Goal: Information Seeking & Learning: Learn about a topic

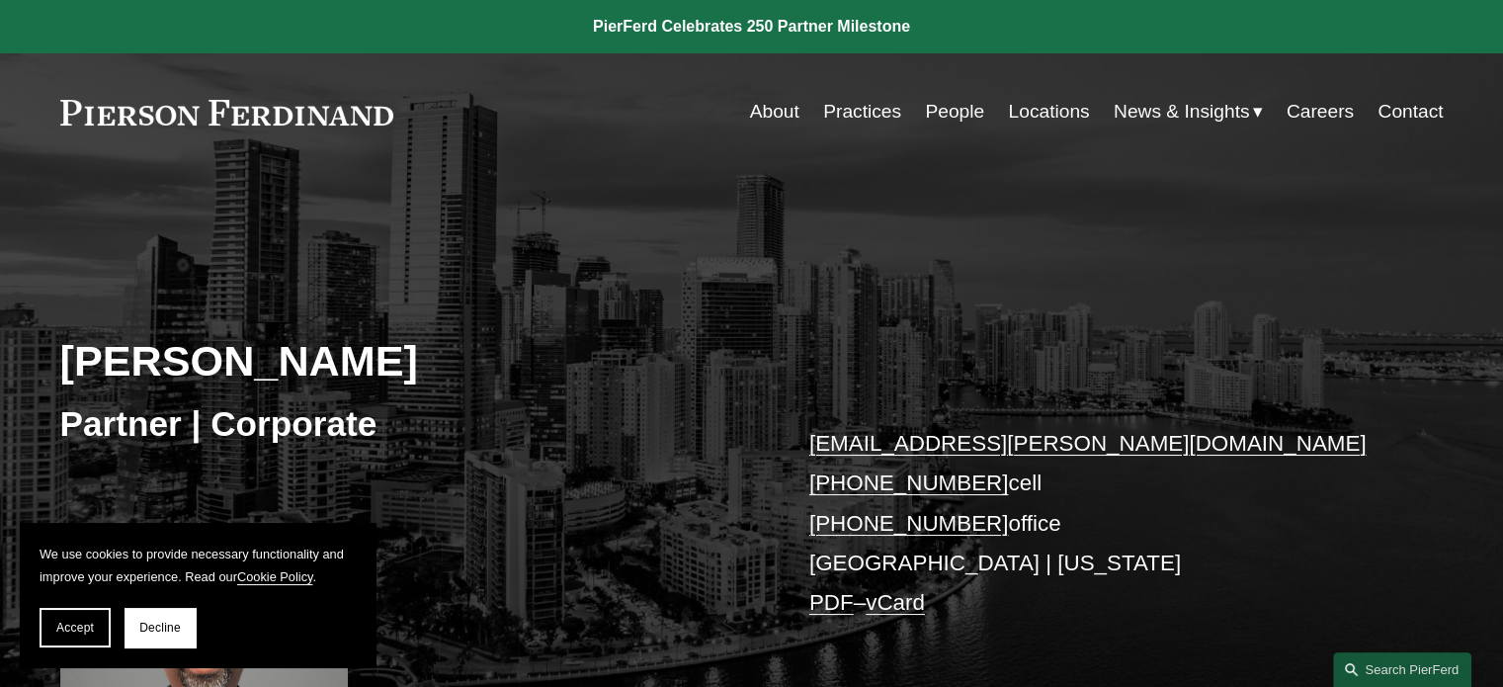
click at [1322, 110] on link "Careers" at bounding box center [1319, 112] width 67 height 38
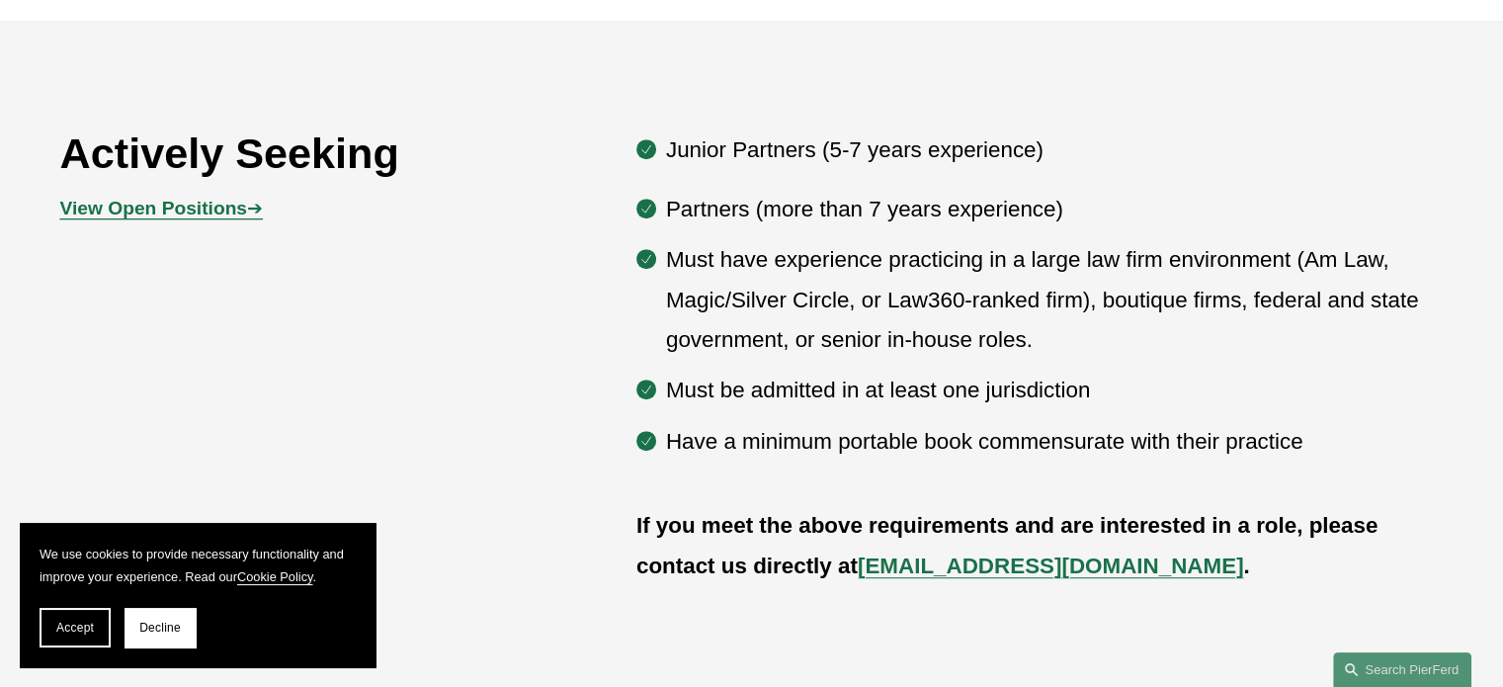
scroll to position [1087, 0]
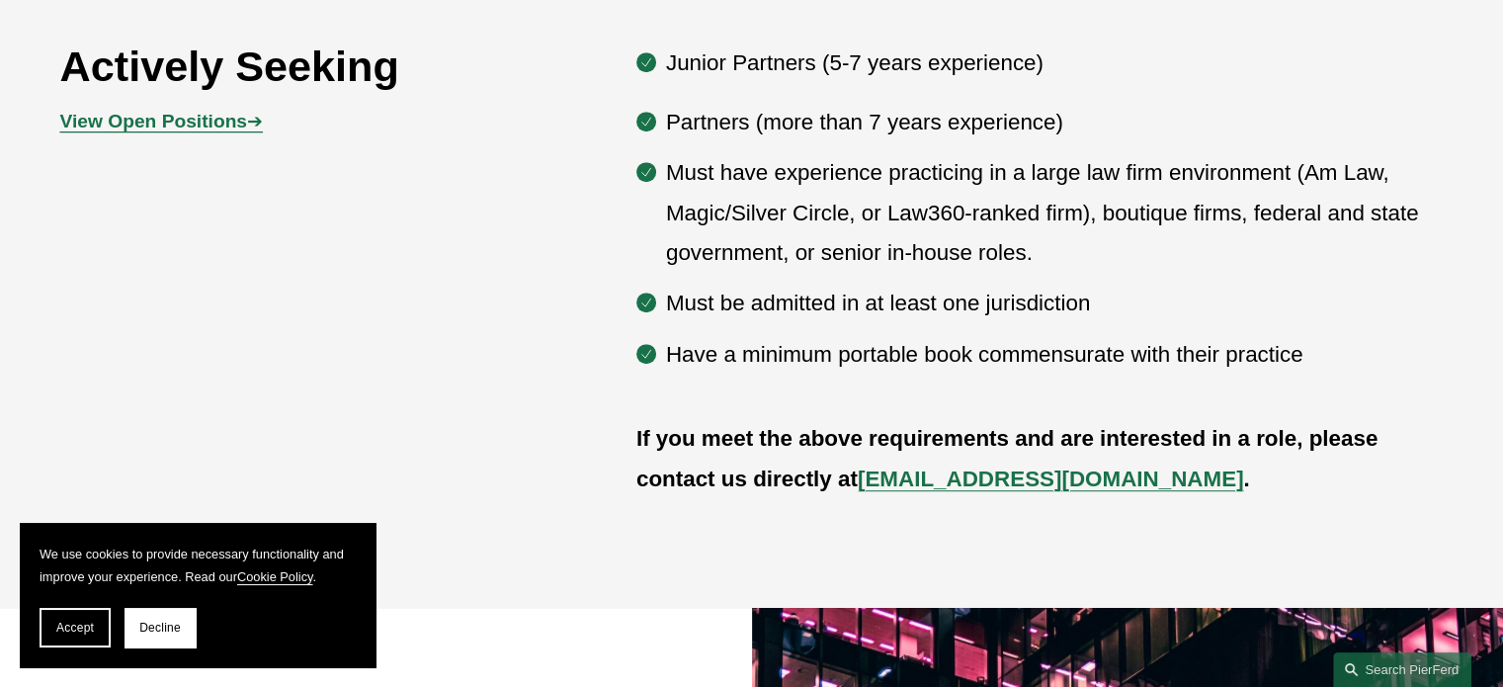
click at [221, 118] on strong "View Open Positions" at bounding box center [153, 121] width 187 height 21
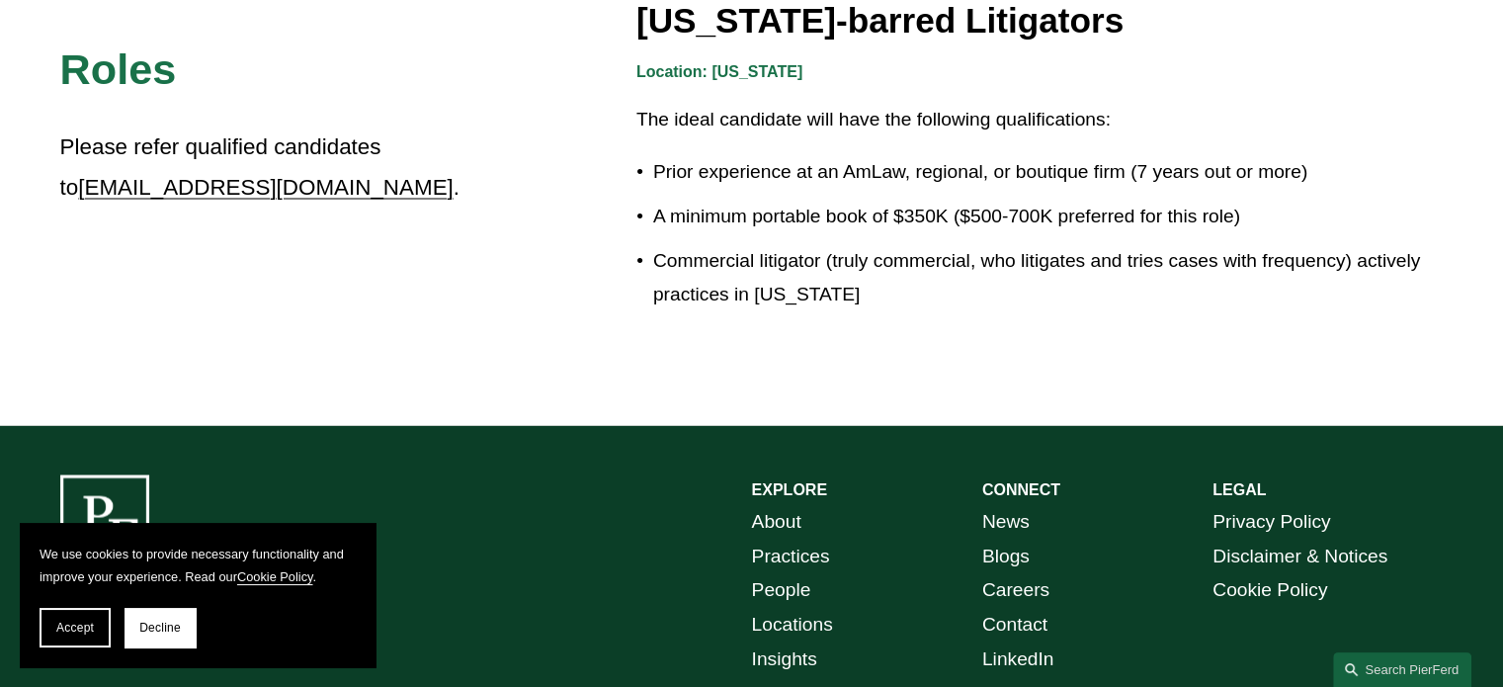
scroll to position [3729, 0]
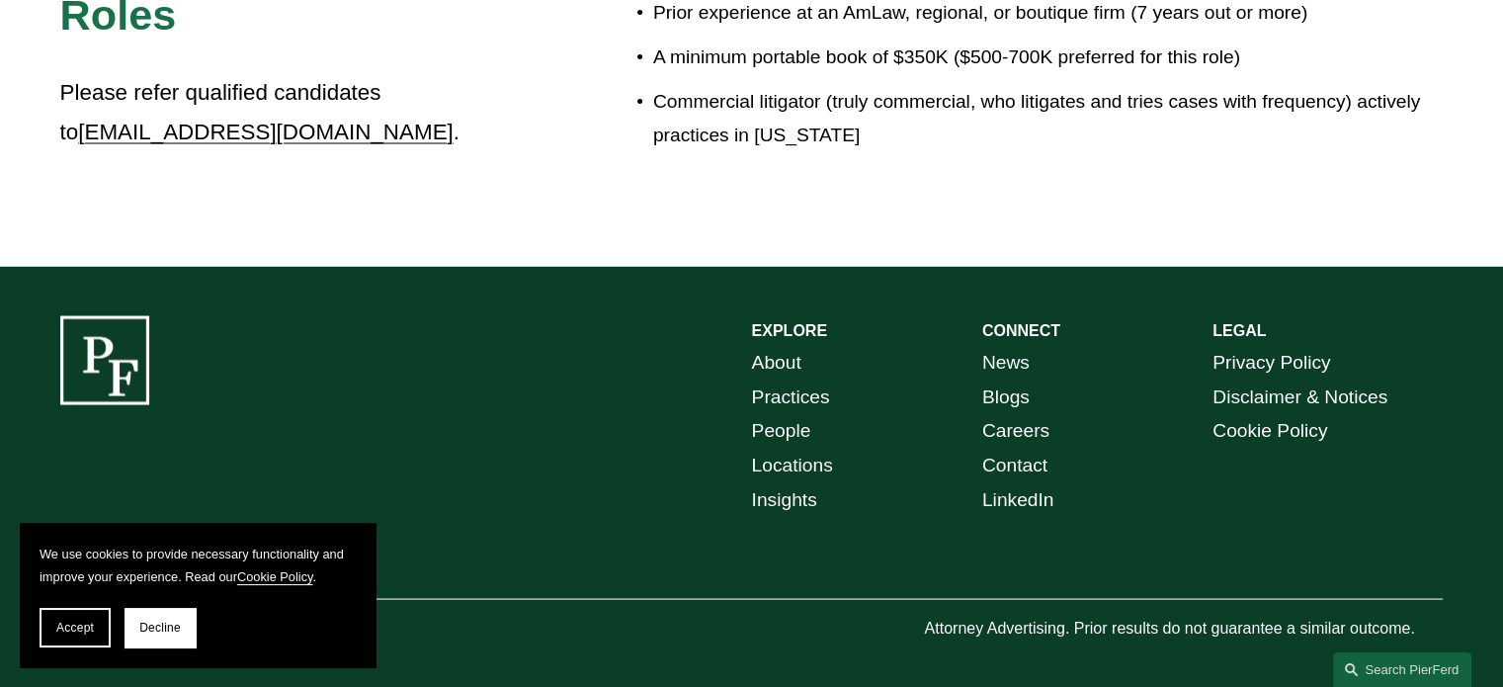
click at [787, 422] on link "People" at bounding box center [781, 430] width 59 height 35
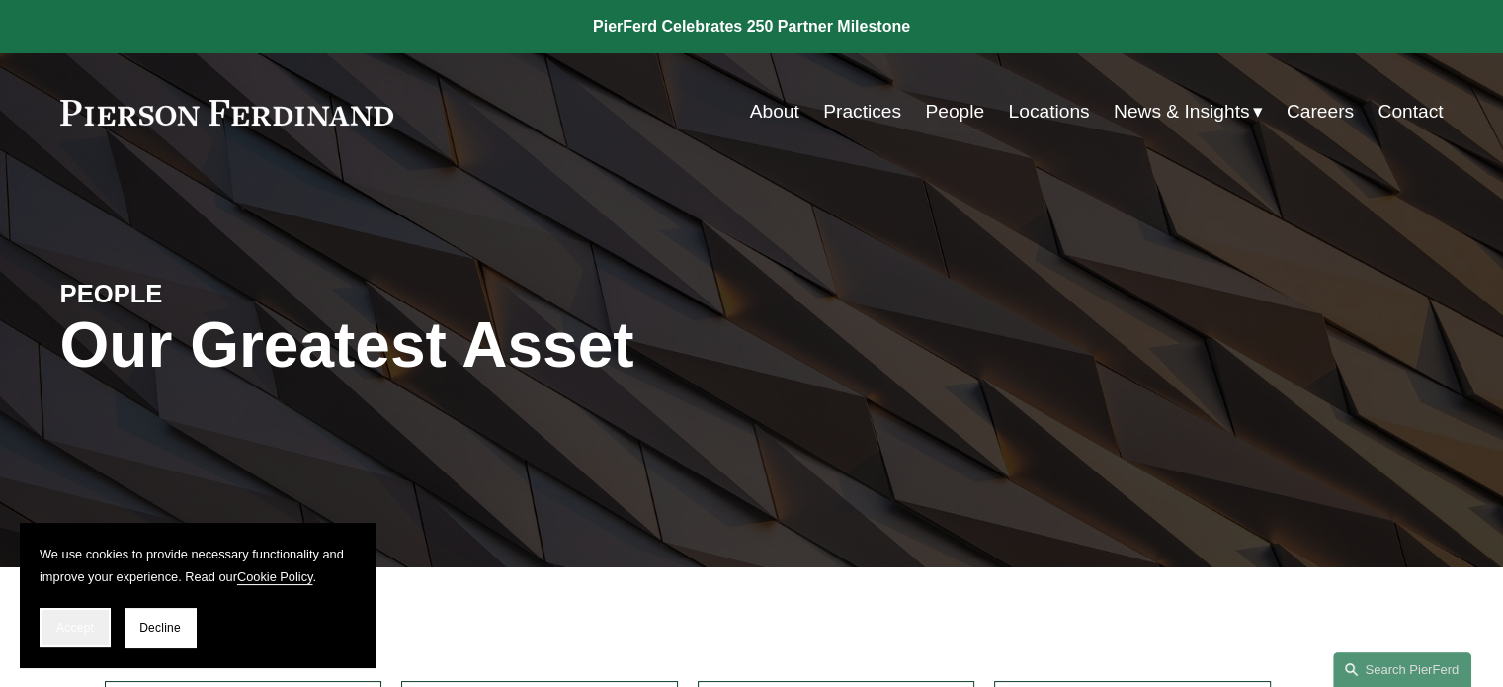
click at [85, 624] on span "Accept" at bounding box center [75, 628] width 38 height 14
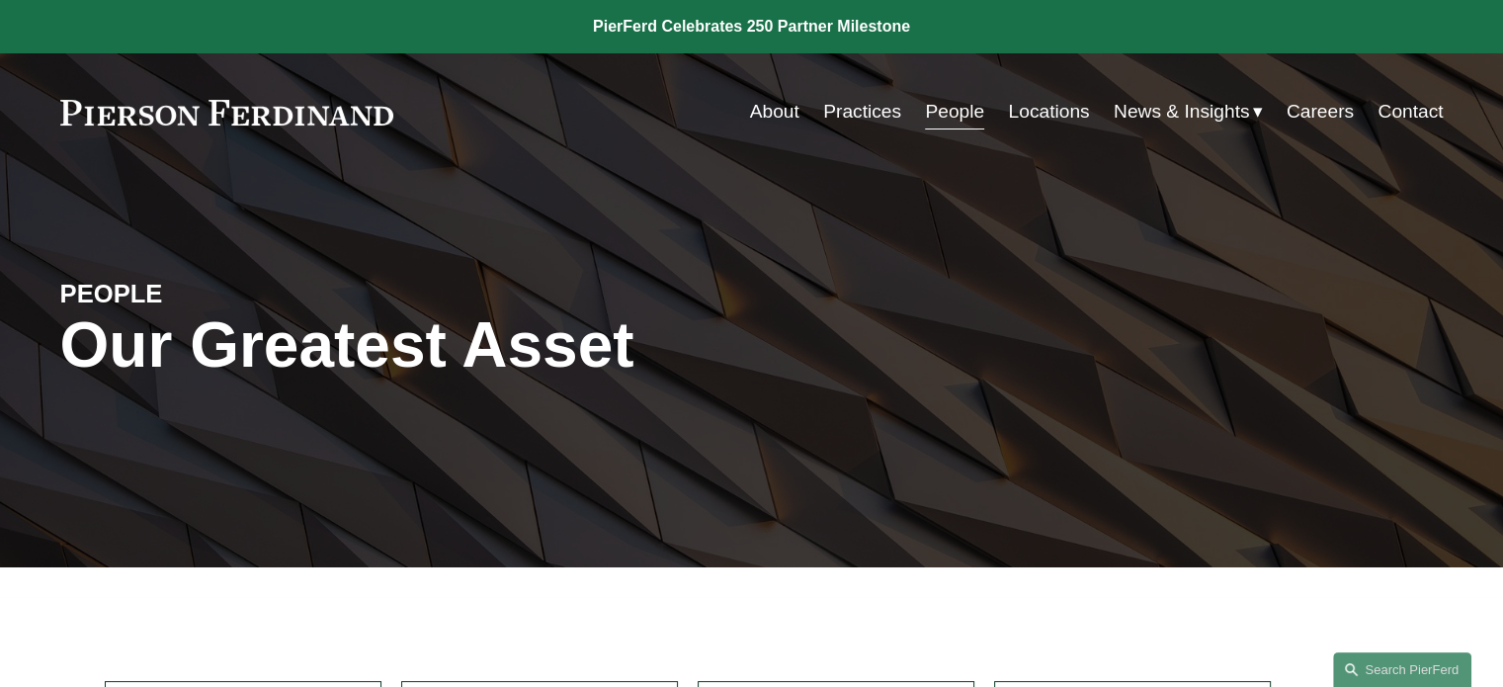
click at [942, 107] on link "People" at bounding box center [954, 112] width 59 height 38
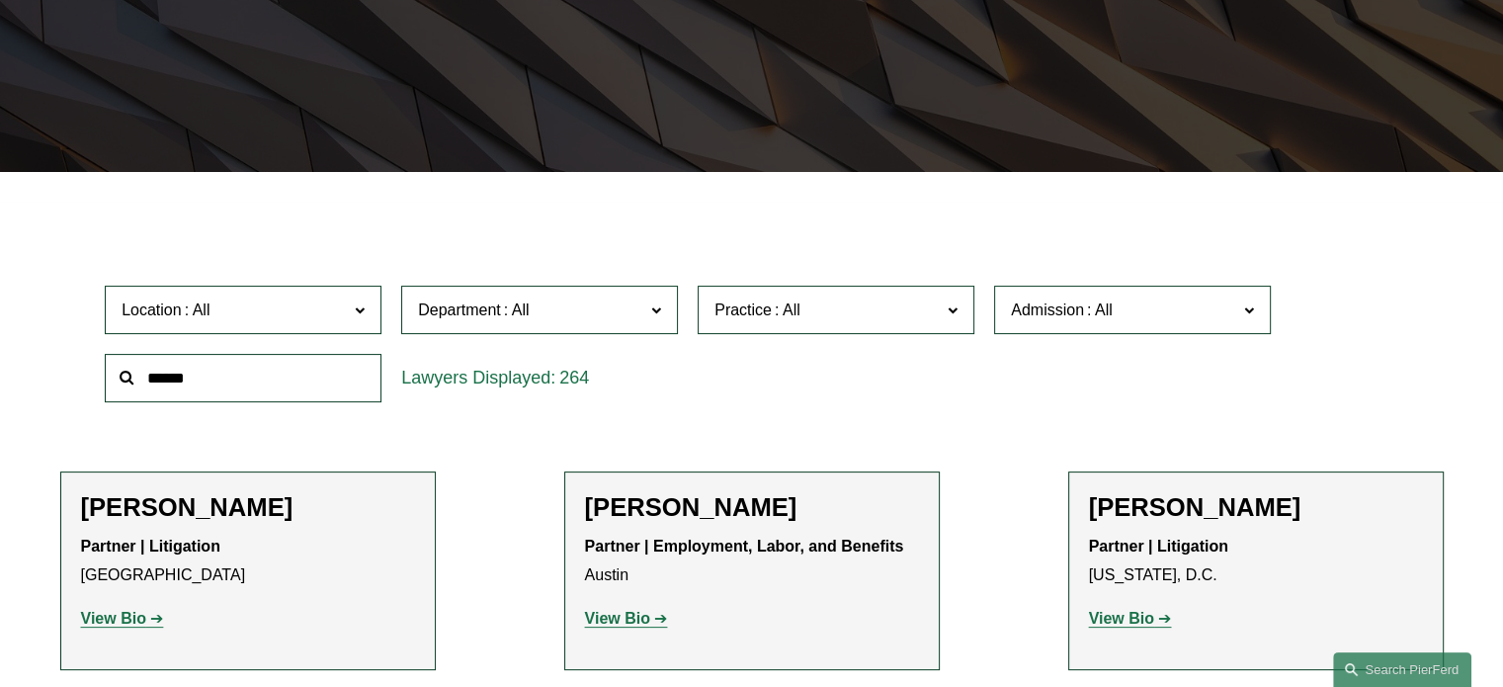
click at [662, 307] on label "Department" at bounding box center [539, 310] width 277 height 48
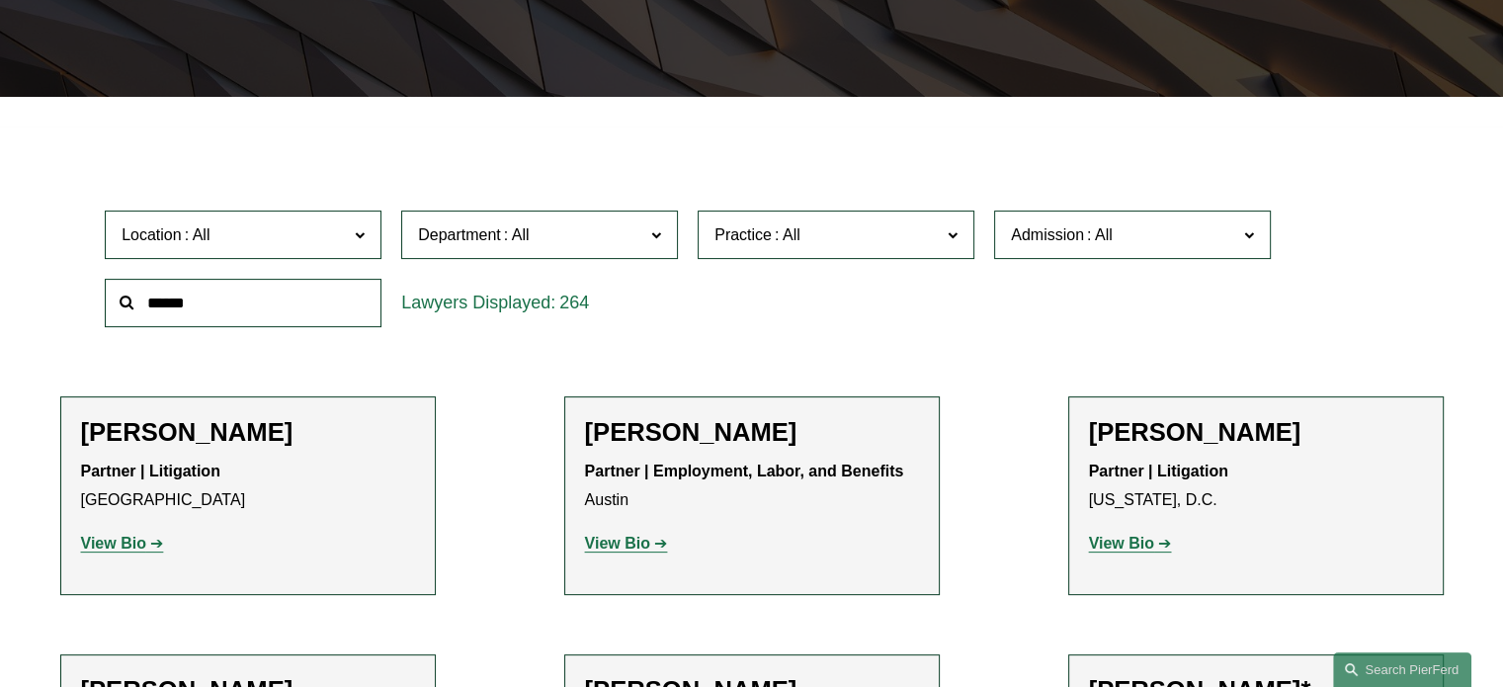
scroll to position [692, 0]
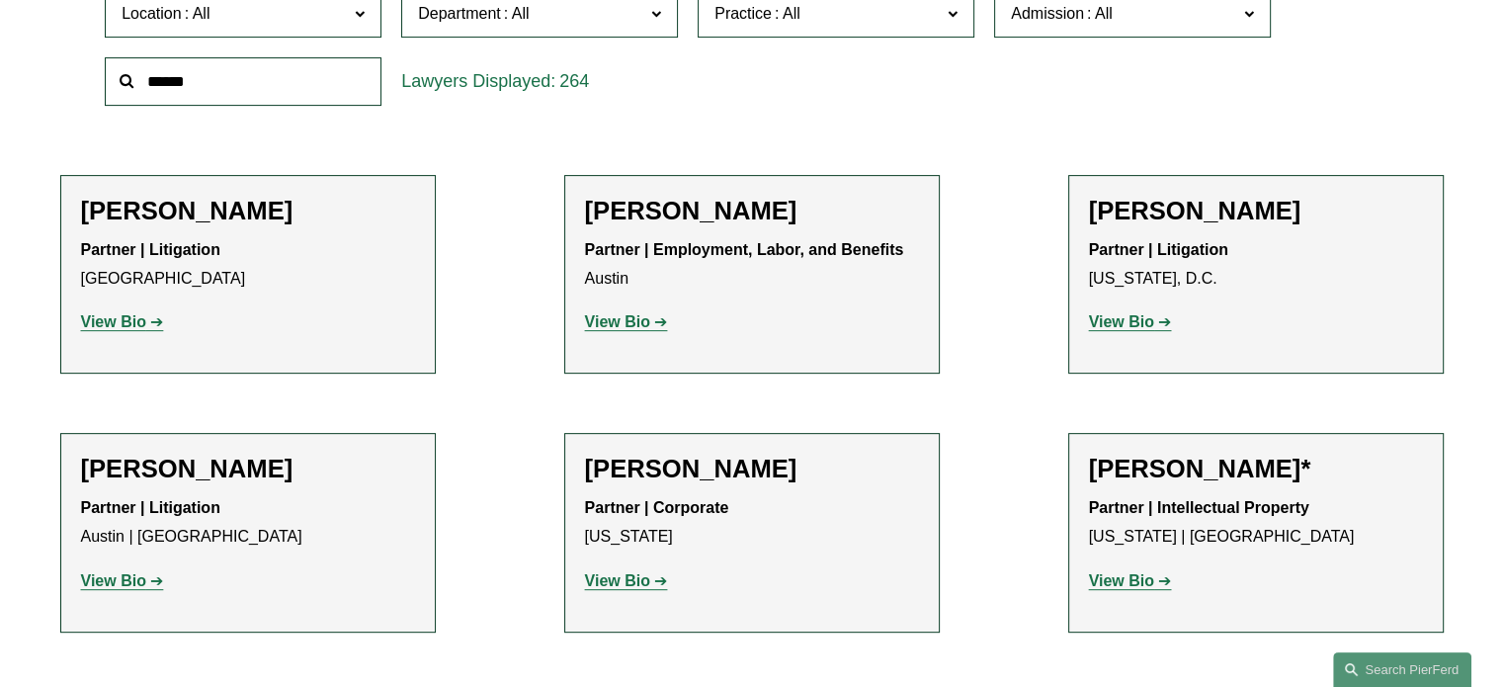
click at [0, 0] on link "Intellectual Property" at bounding box center [0, 0] width 0 height 0
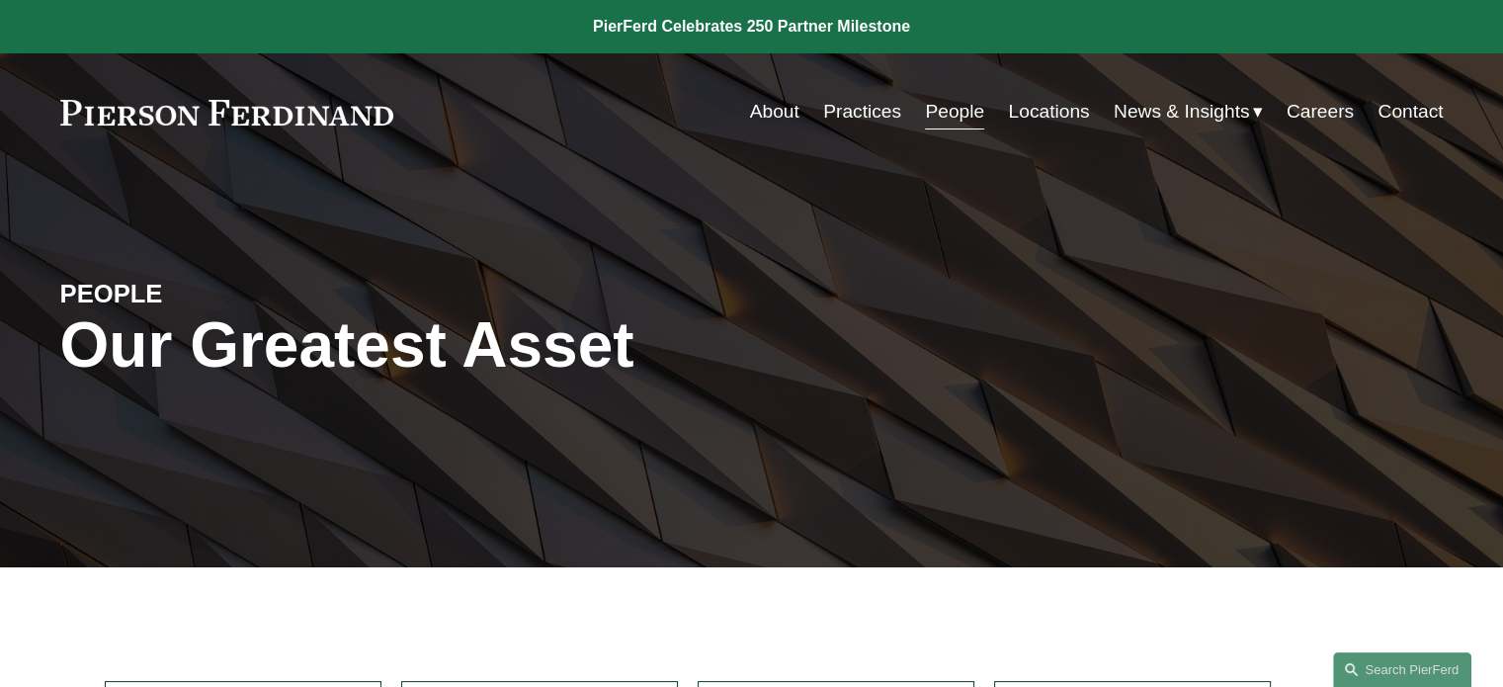
click at [935, 110] on link "People" at bounding box center [954, 112] width 59 height 38
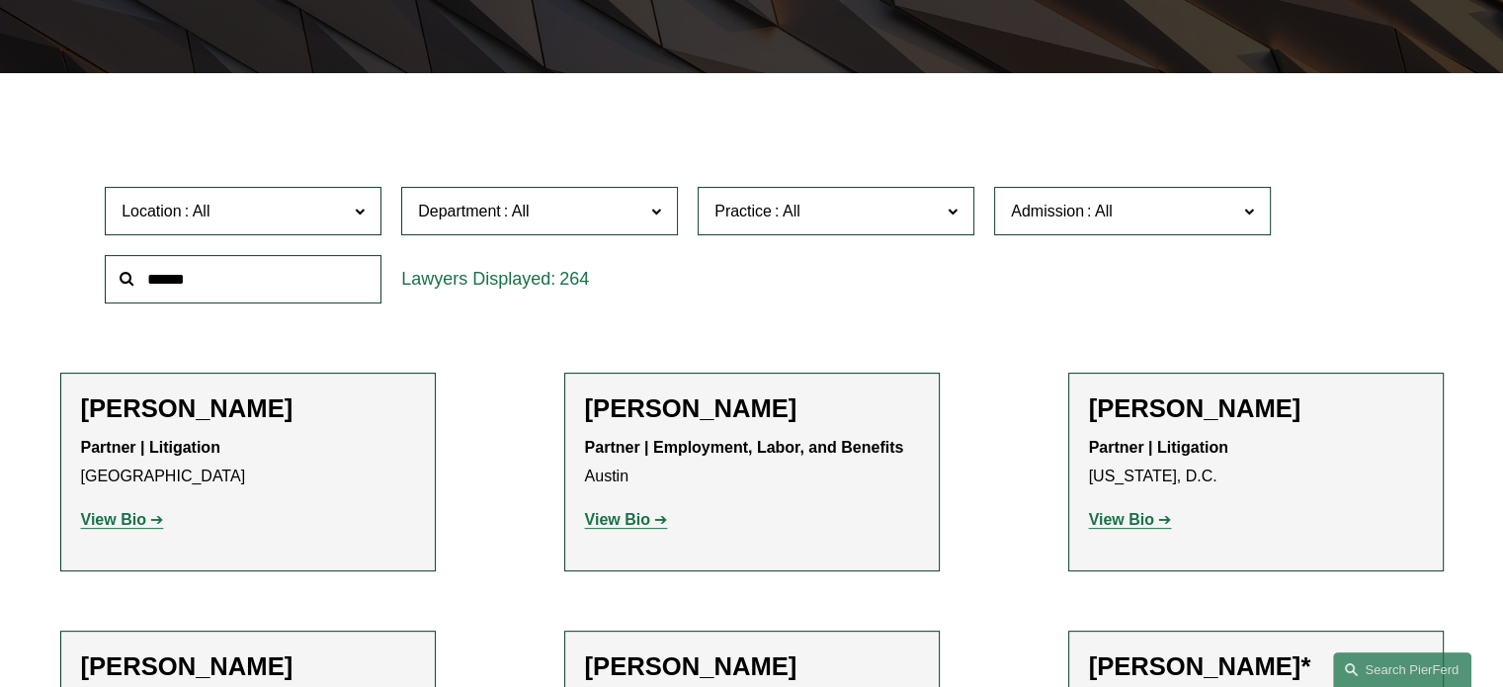
click at [363, 214] on span at bounding box center [360, 211] width 10 height 26
click at [0, 0] on link "Atlanta" at bounding box center [0, 0] width 0 height 0
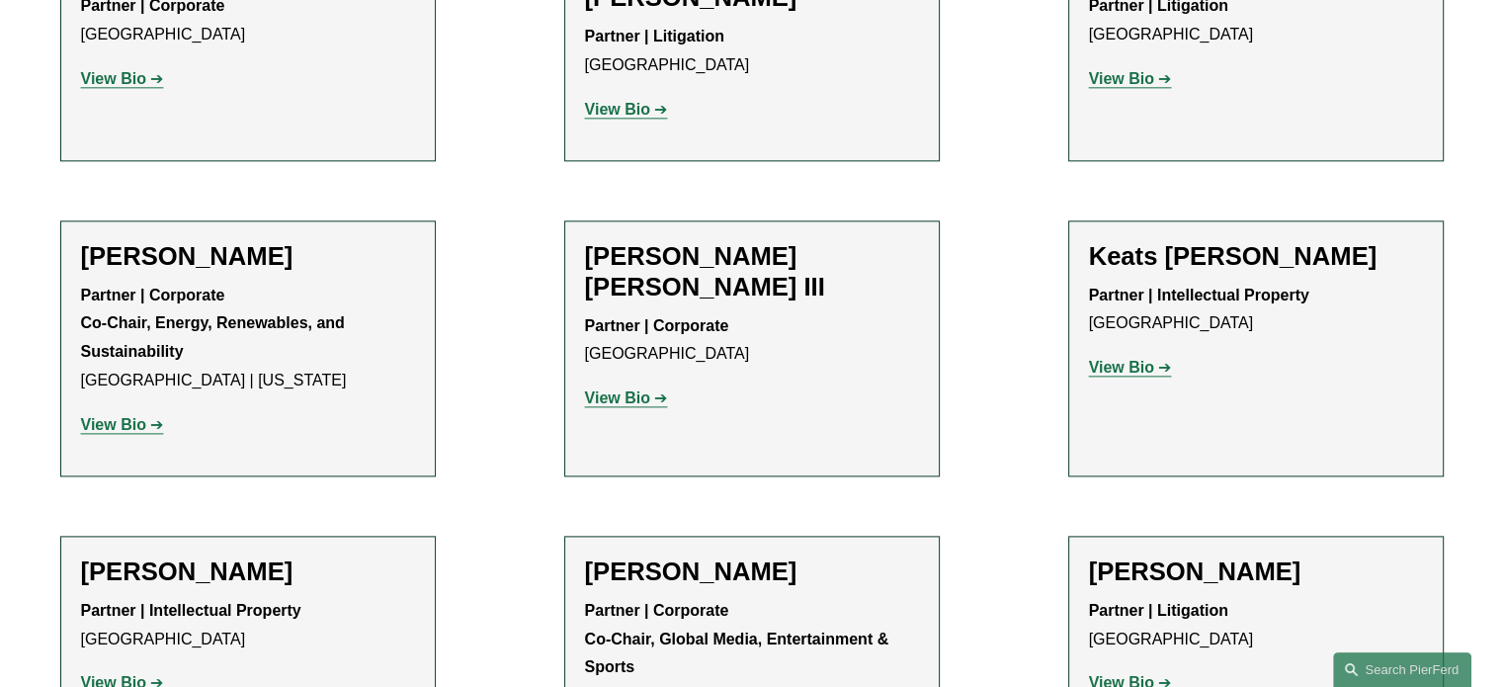
scroll to position [2737, 0]
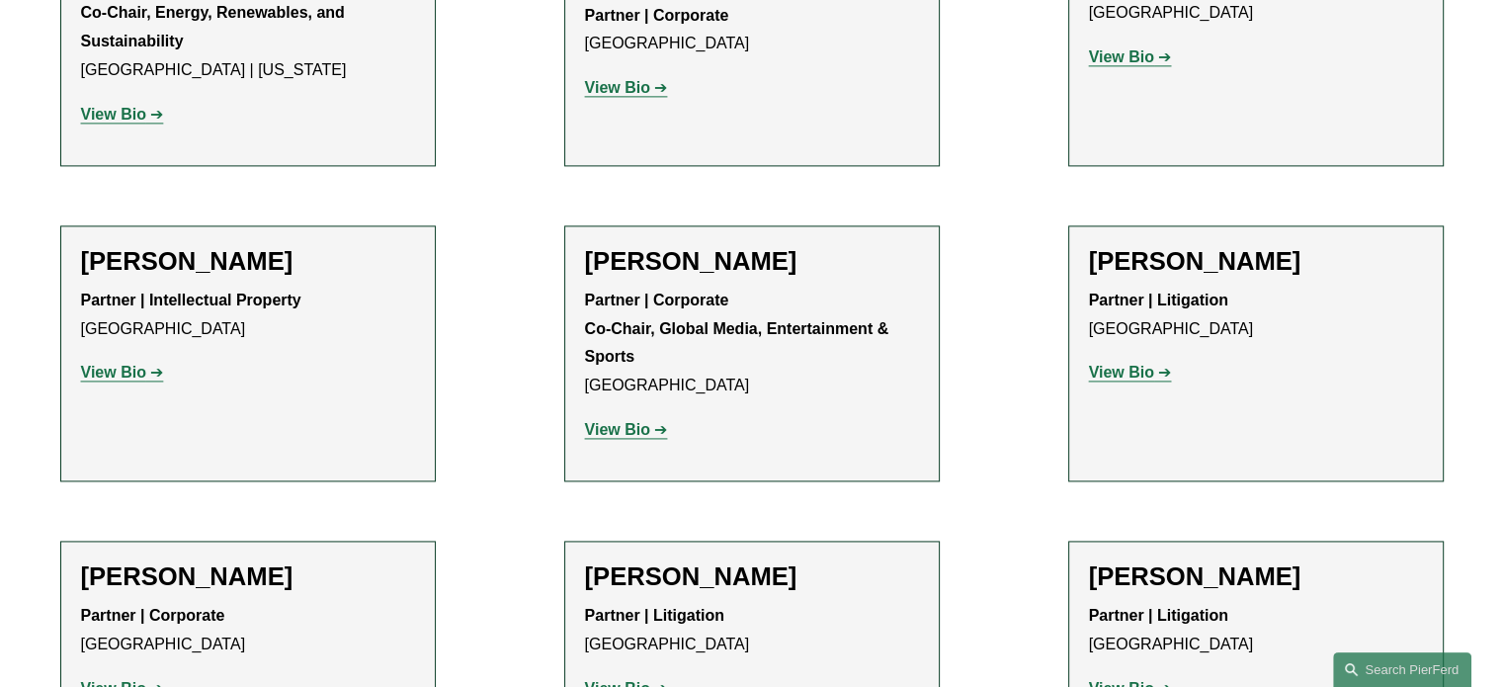
click at [628, 421] on strong "View Bio" at bounding box center [617, 429] width 65 height 17
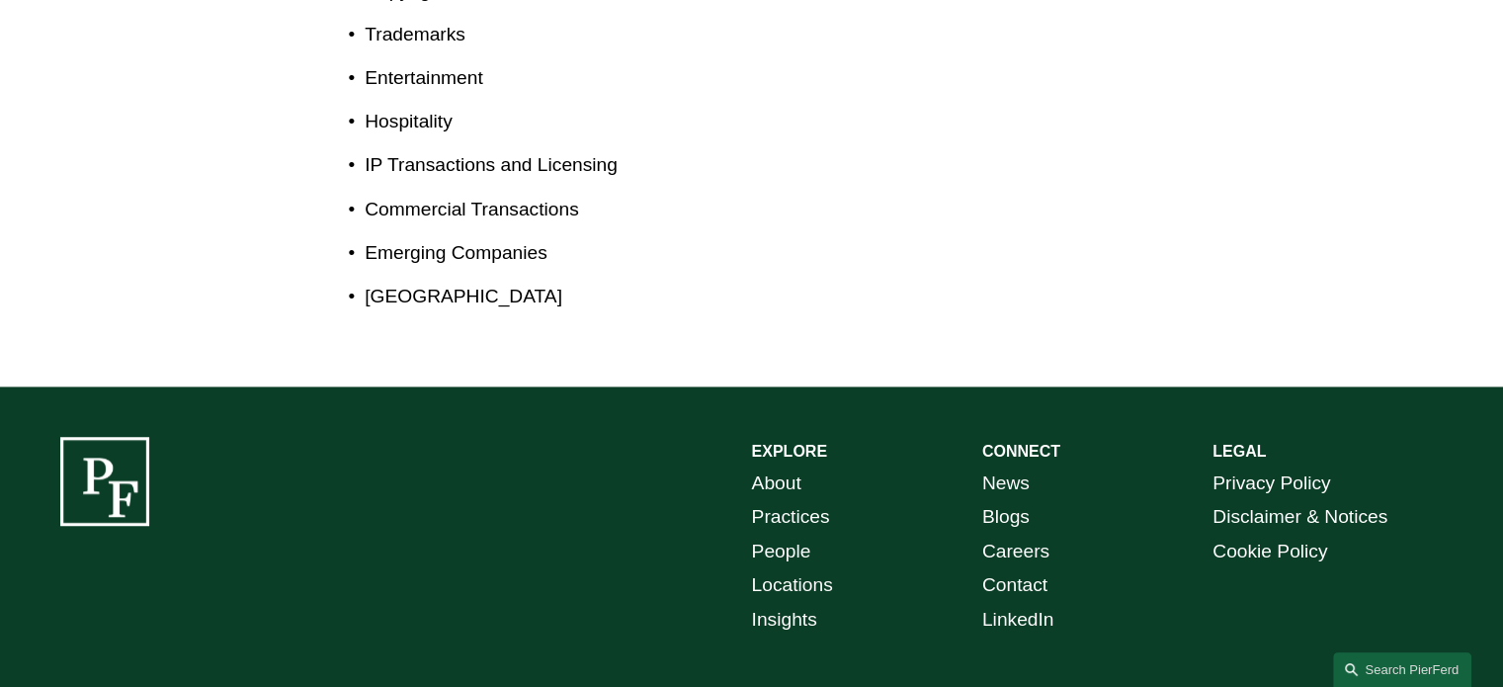
scroll to position [1484, 0]
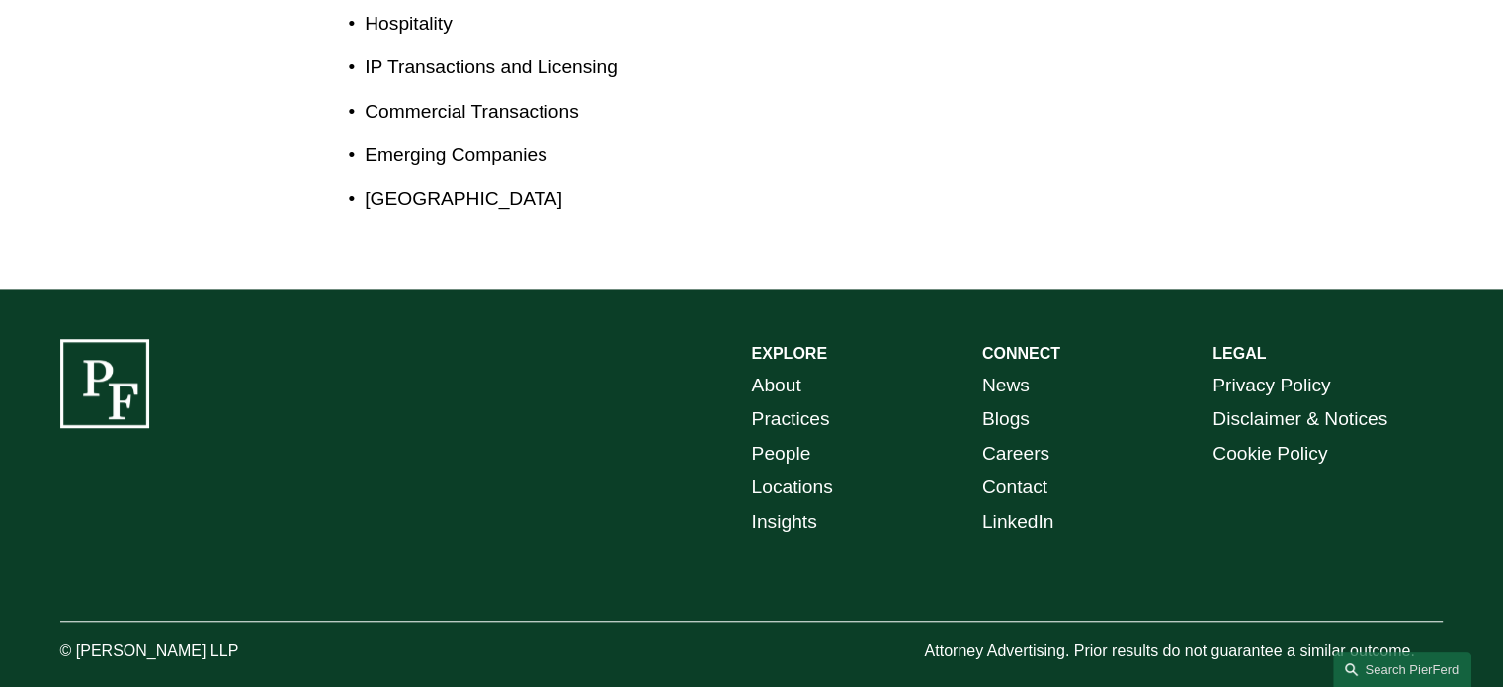
click at [994, 369] on link "News" at bounding box center [1005, 386] width 47 height 35
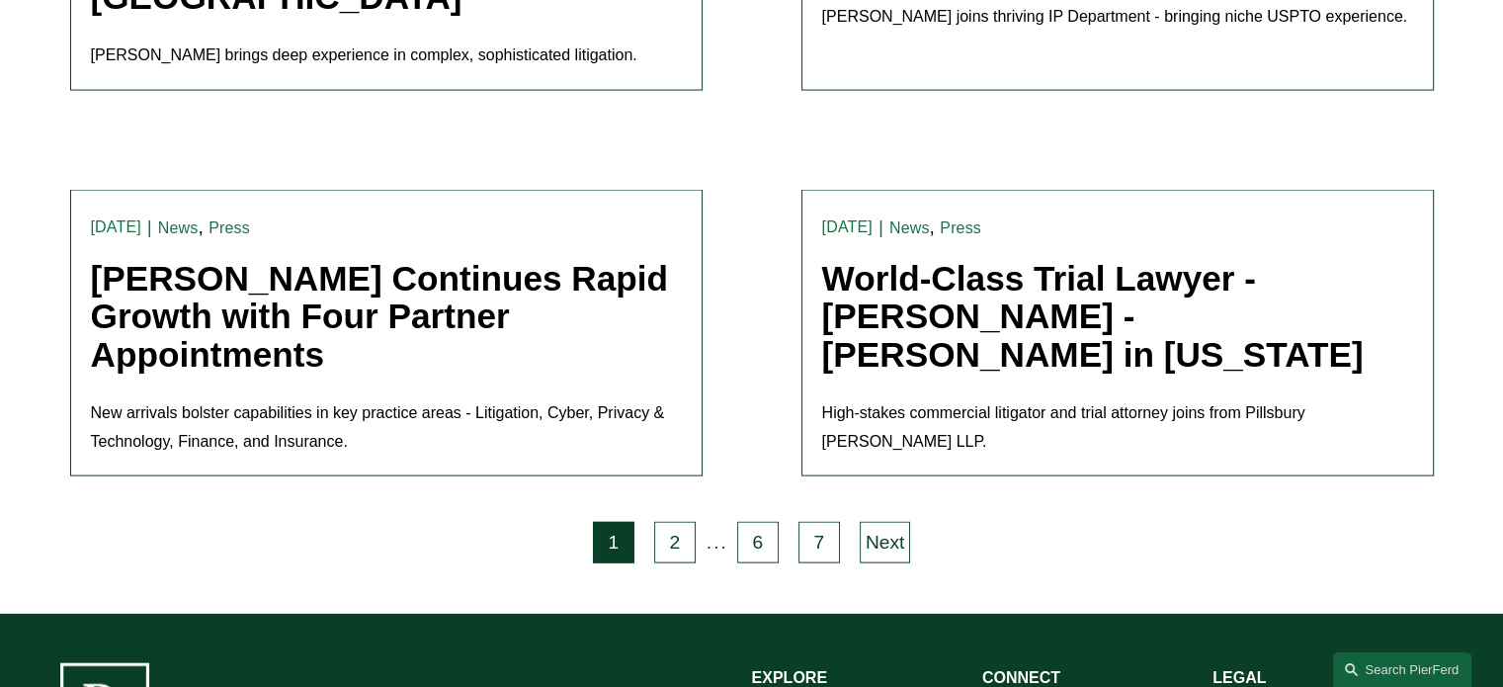
scroll to position [4335, 0]
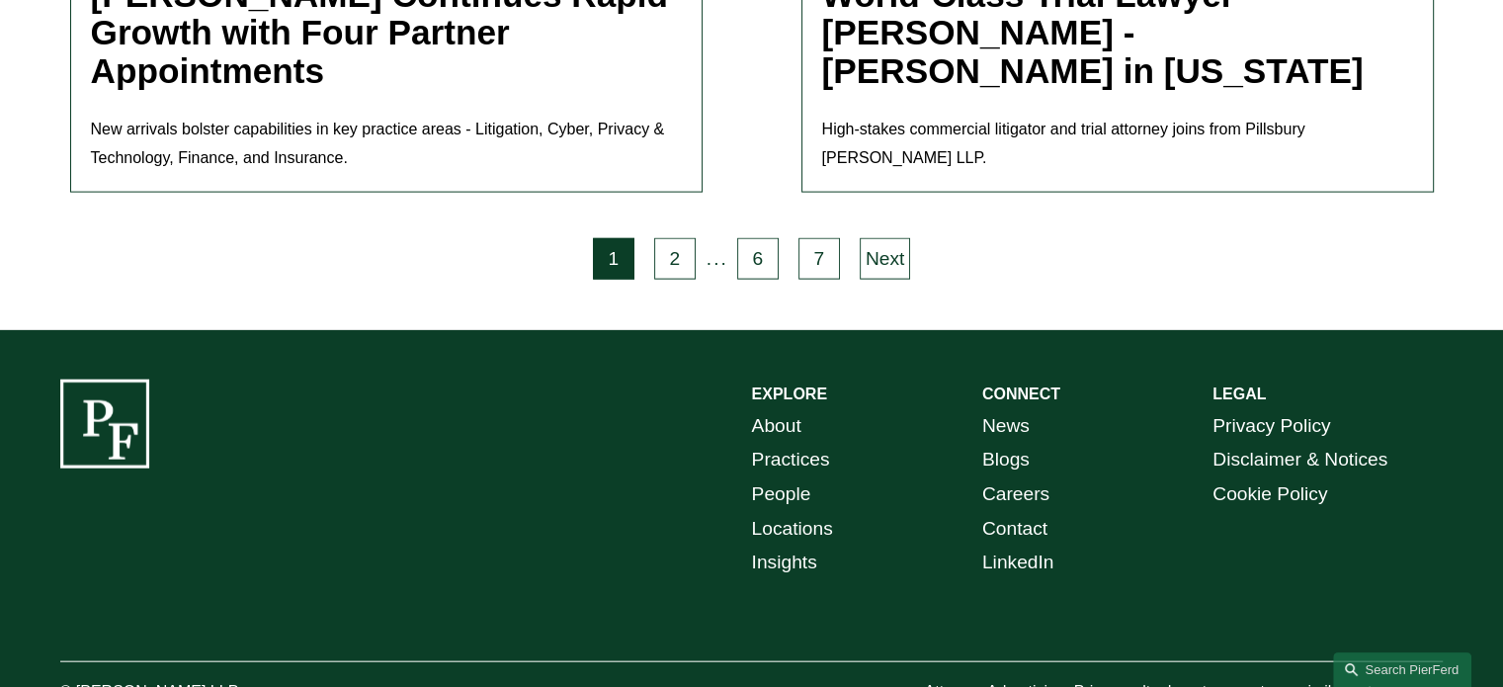
click at [779, 545] on link "Insights" at bounding box center [784, 562] width 65 height 35
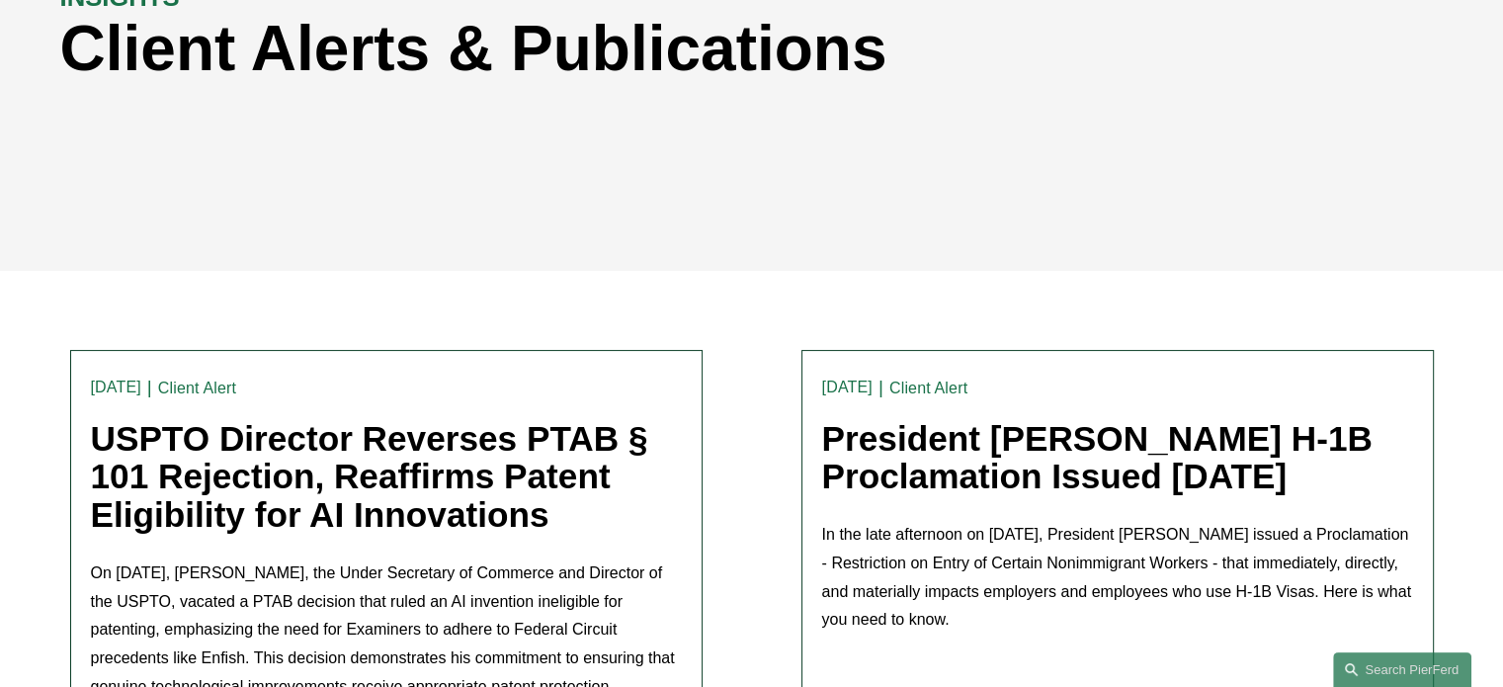
scroll to position [889, 0]
